Goal: Transaction & Acquisition: Purchase product/service

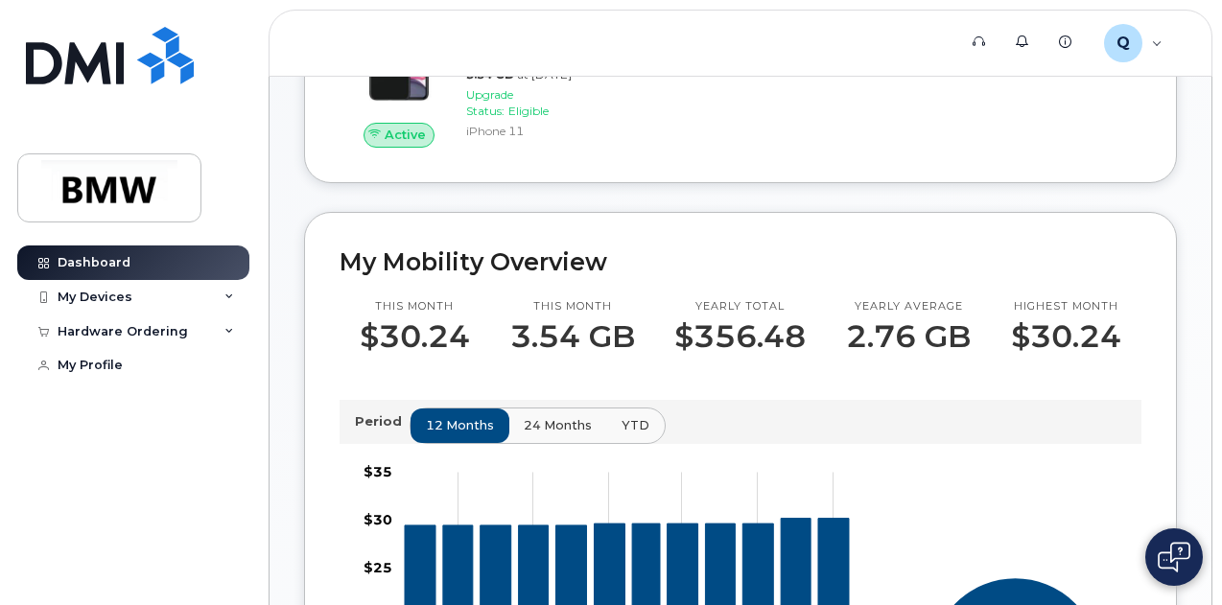
scroll to position [192, 0]
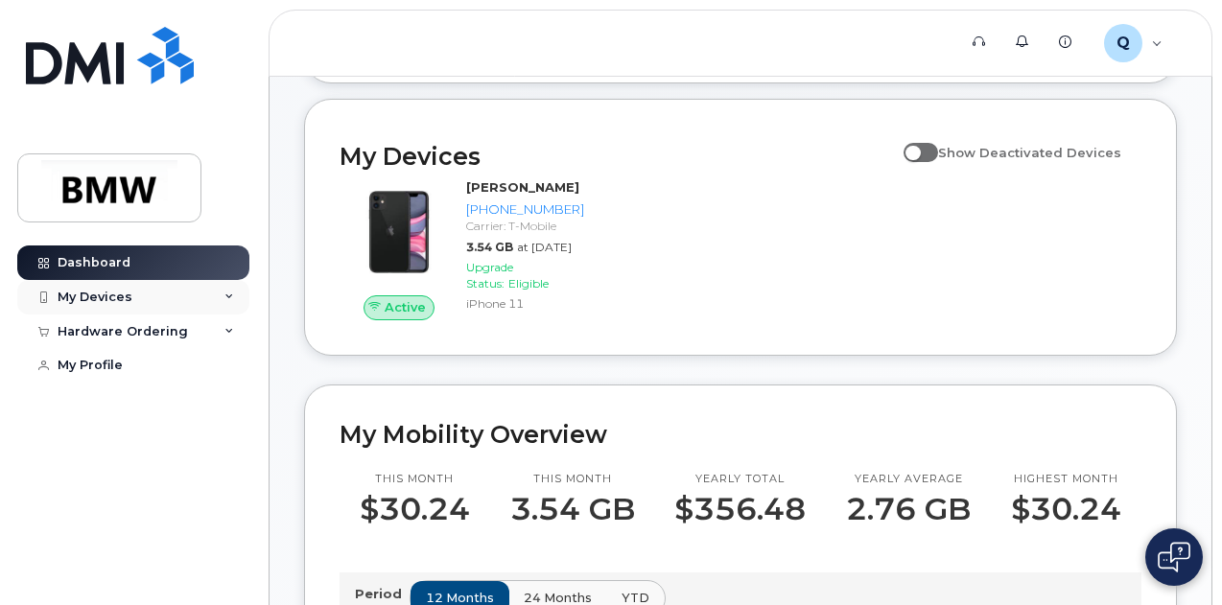
click at [221, 295] on div "My Devices" at bounding box center [133, 297] width 232 height 35
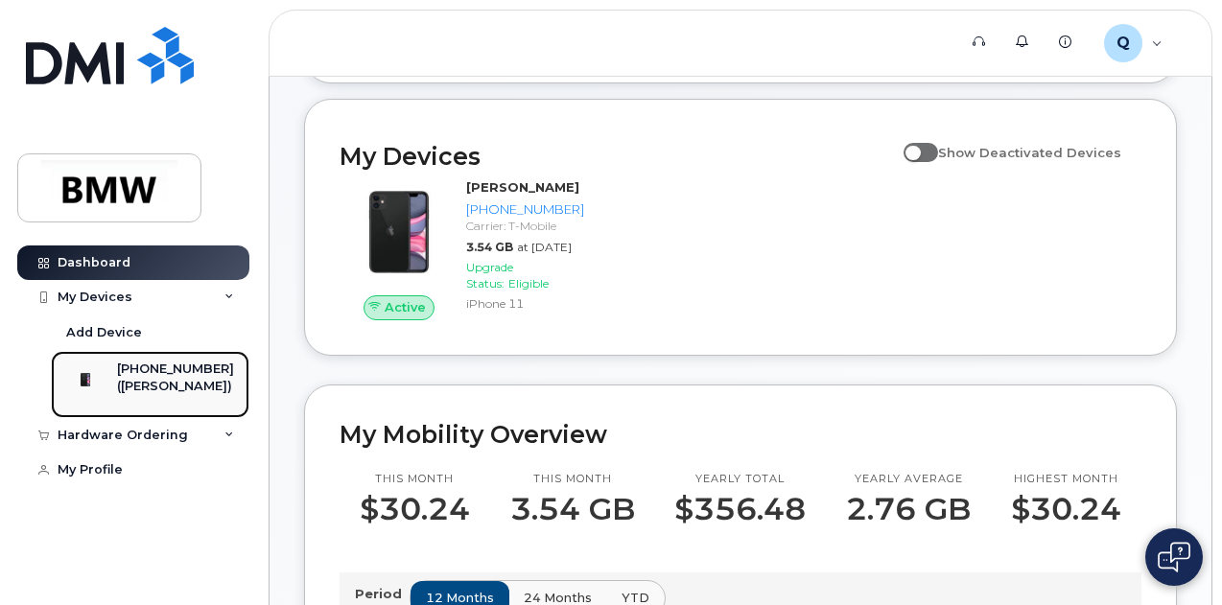
click at [198, 379] on div "([PERSON_NAME])" at bounding box center [175, 386] width 117 height 17
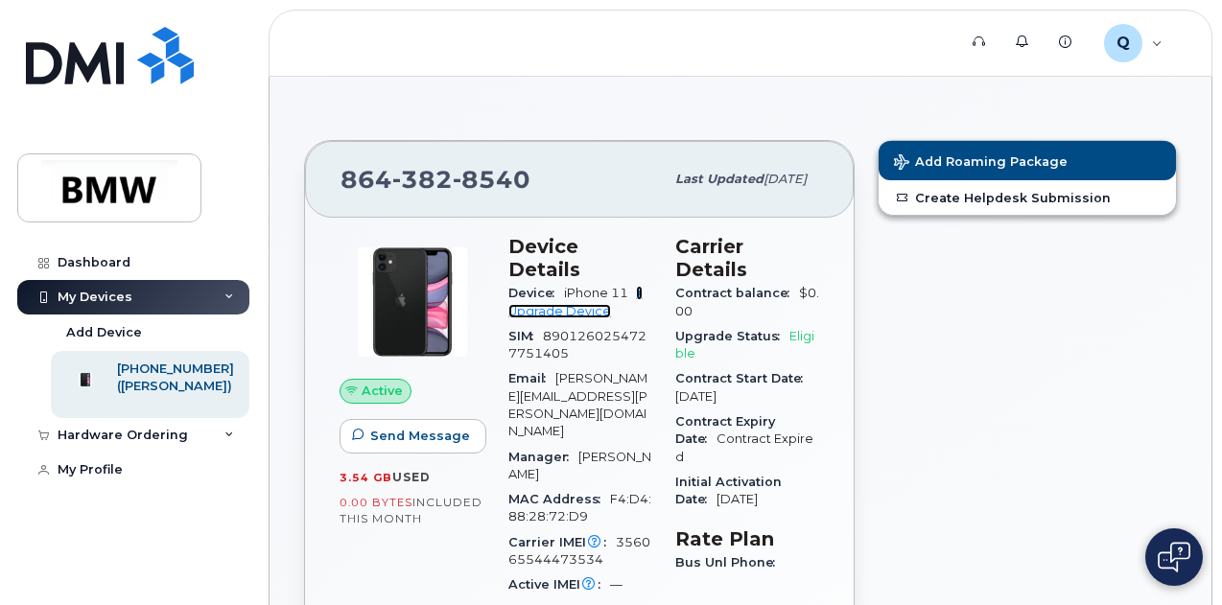
click at [533, 286] on link "+ Upgrade Device" at bounding box center [575, 302] width 134 height 32
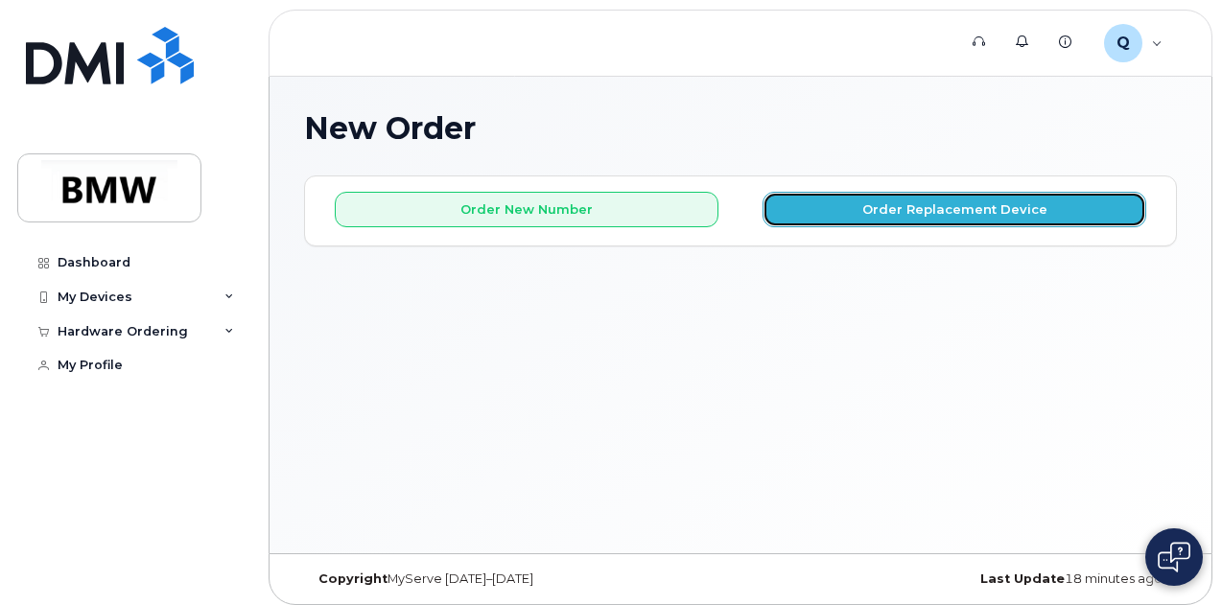
click at [879, 211] on button "Order Replacement Device" at bounding box center [955, 209] width 384 height 35
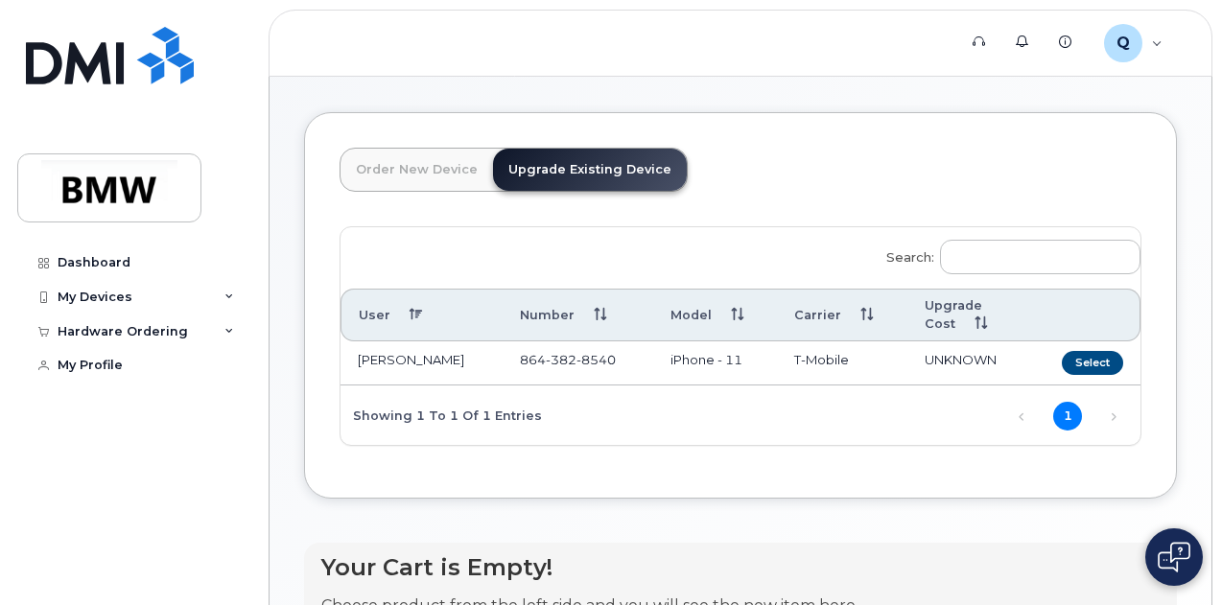
scroll to position [90, 0]
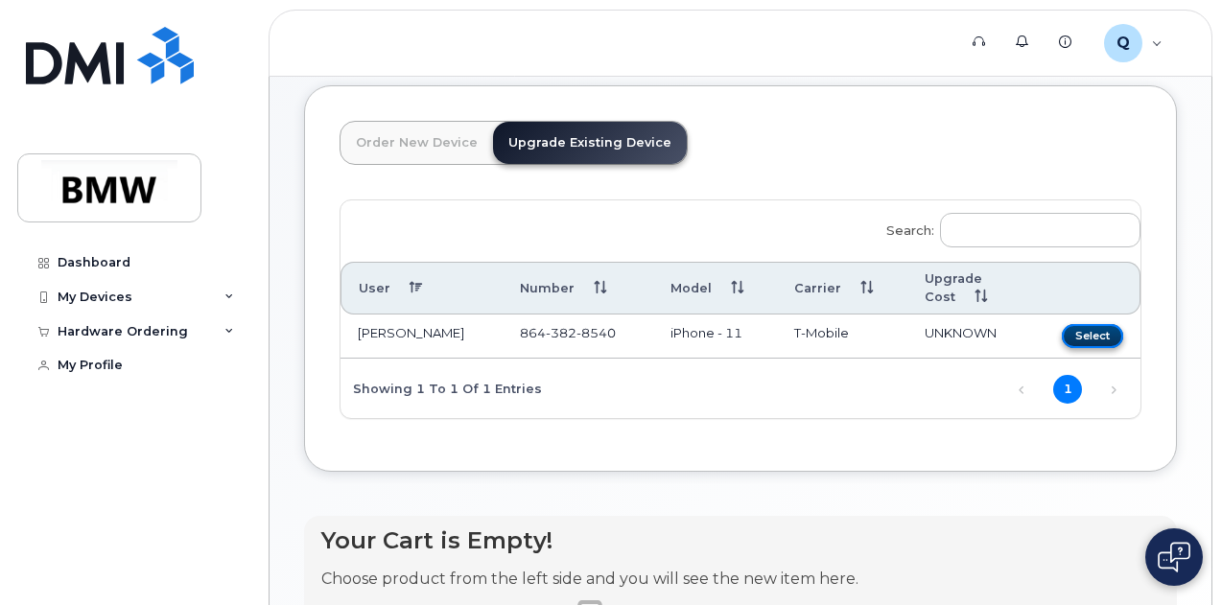
click at [1062, 334] on button "Select" at bounding box center [1092, 336] width 61 height 24
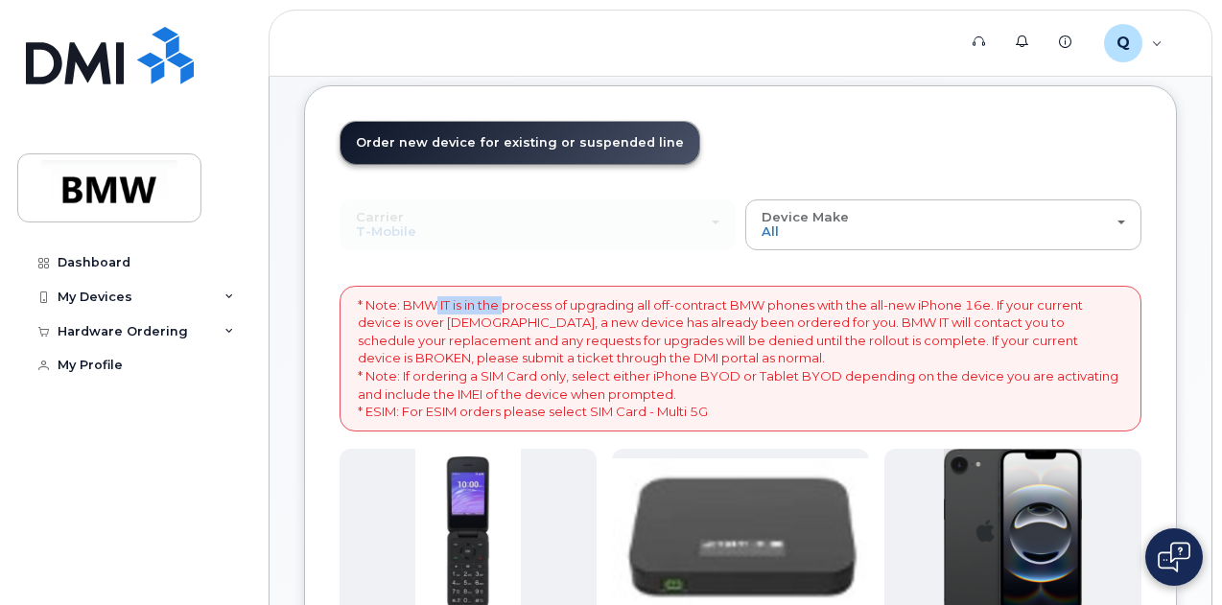
drag, startPoint x: 434, startPoint y: 304, endPoint x: 509, endPoint y: 298, distance: 76.0
click at [509, 298] on p "* Note: BMW IT is in the process of upgrading all off-contract BMW phones with …" at bounding box center [741, 358] width 766 height 125
drag, startPoint x: 412, startPoint y: 326, endPoint x: 451, endPoint y: 318, distance: 39.1
click at [451, 318] on p "* Note: BMW IT is in the process of upgrading all off-contract BMW phones with …" at bounding box center [741, 358] width 766 height 125
drag, startPoint x: 401, startPoint y: 335, endPoint x: 491, endPoint y: 332, distance: 90.2
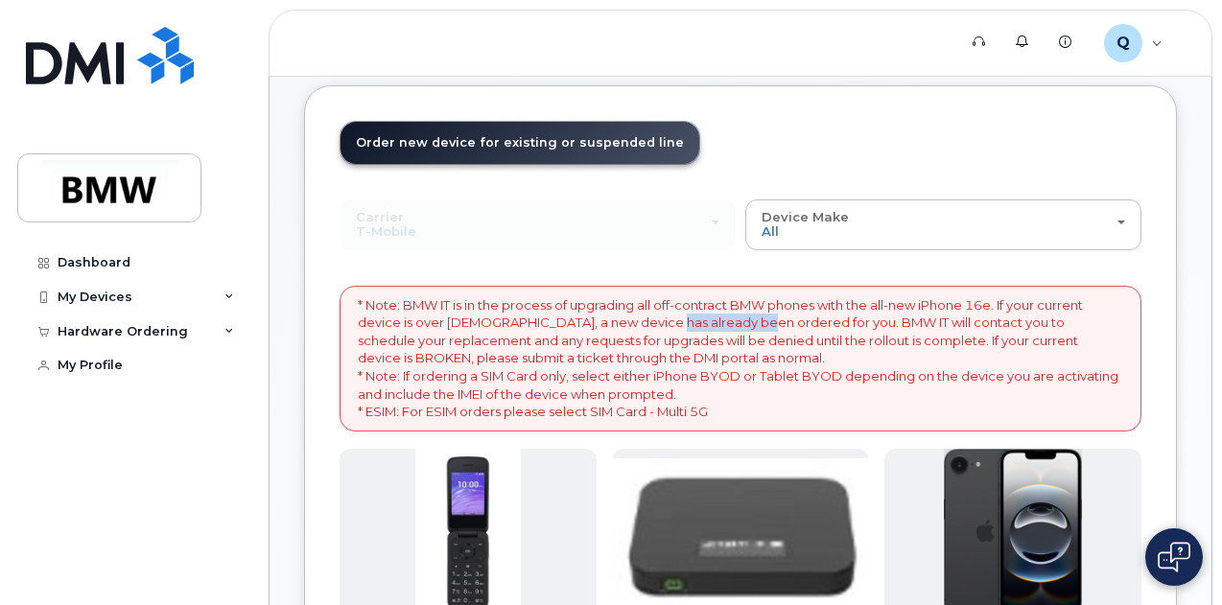
click at [491, 332] on p "* Note: BMW IT is in the process of upgrading all off-contract BMW phones with …" at bounding box center [741, 358] width 766 height 125
drag, startPoint x: 412, startPoint y: 355, endPoint x: 421, endPoint y: 352, distance: 10.0
click at [421, 352] on p "* Note: BMW IT is in the process of upgrading all off-contract BMW phones with …" at bounding box center [741, 358] width 766 height 125
drag, startPoint x: 396, startPoint y: 370, endPoint x: 437, endPoint y: 369, distance: 41.3
click at [437, 369] on p "* Note: BMW IT is in the process of upgrading all off-contract BMW phones with …" at bounding box center [741, 358] width 766 height 125
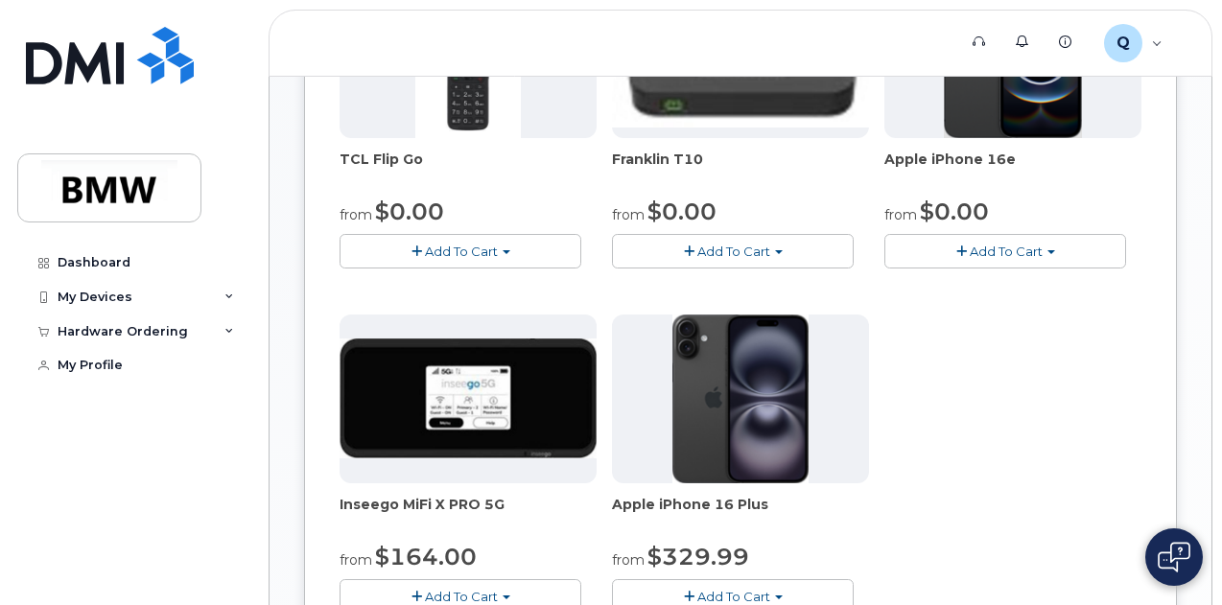
scroll to position [474, 0]
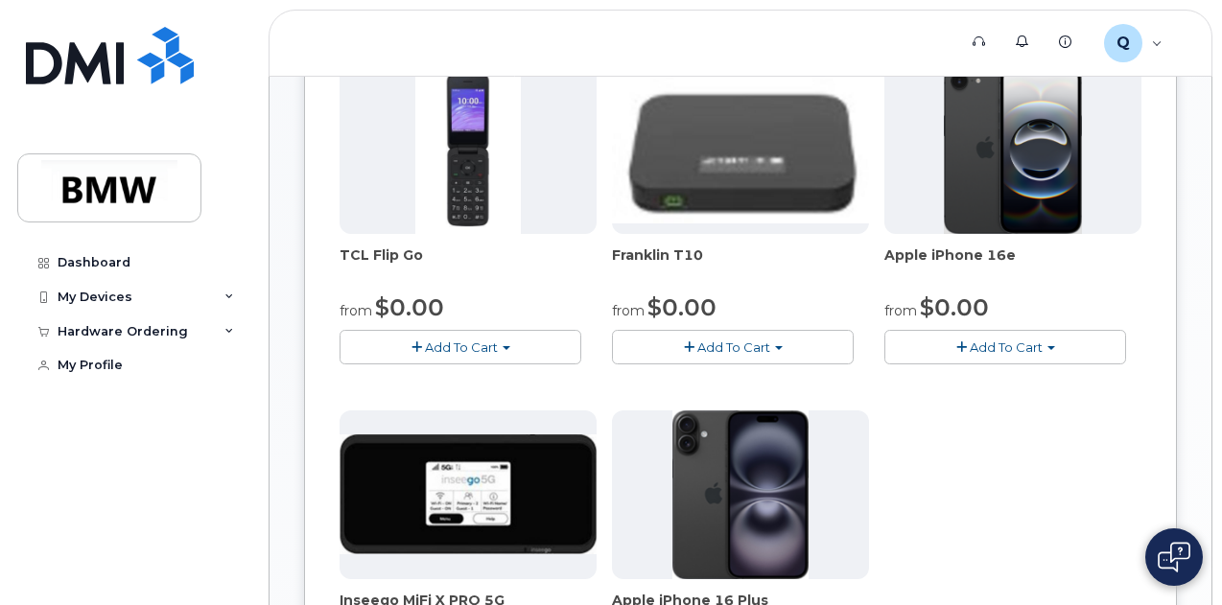
click at [884, 364] on button "Add To Cart" at bounding box center [1005, 347] width 242 height 34
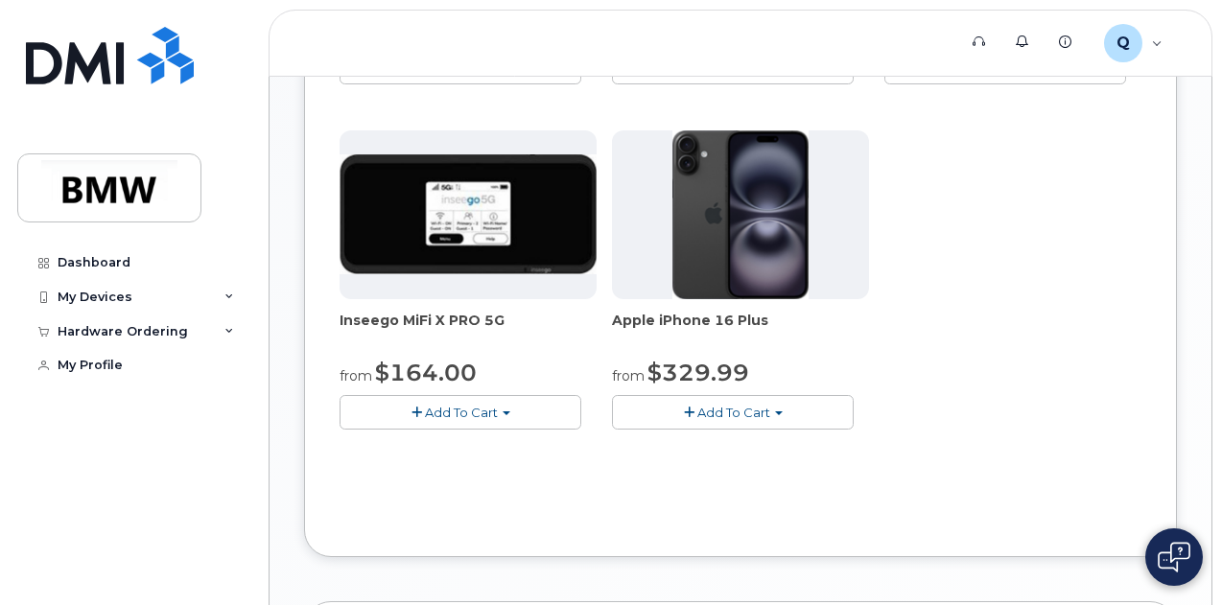
scroll to position [762, 0]
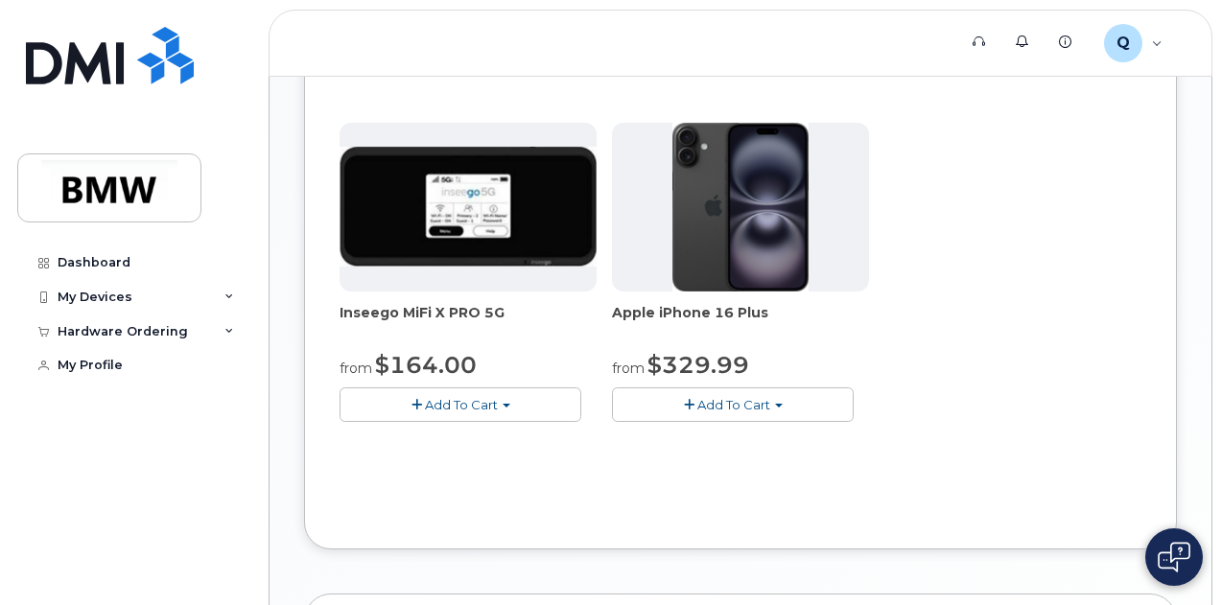
click at [660, 421] on button "Add To Cart" at bounding box center [733, 405] width 242 height 34
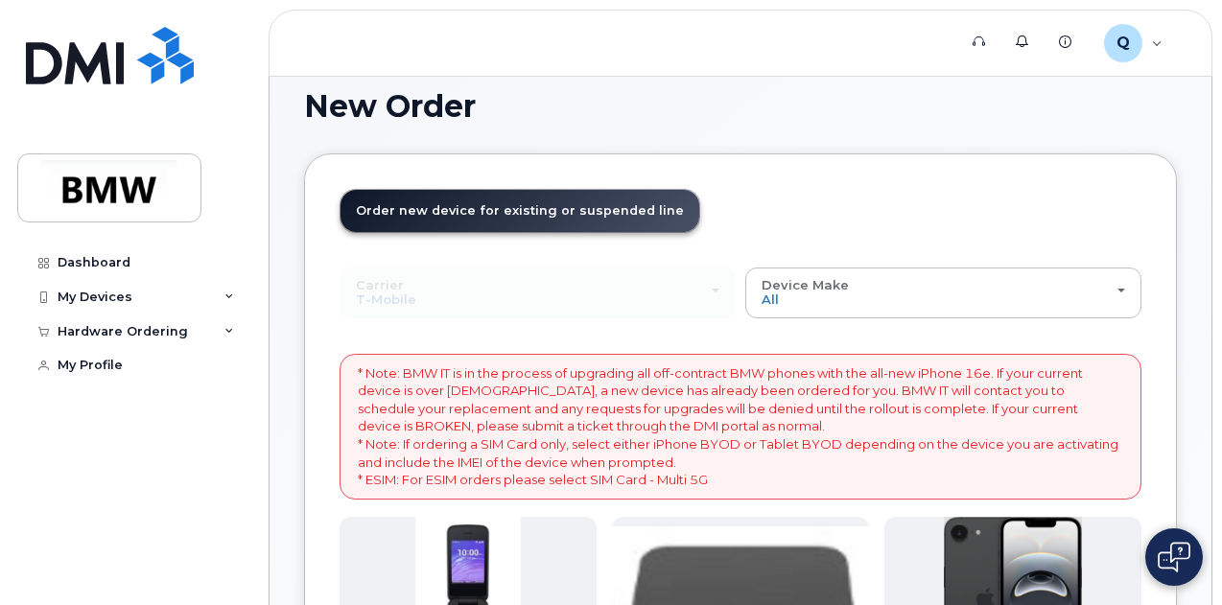
scroll to position [0, 0]
